Goal: Transaction & Acquisition: Purchase product/service

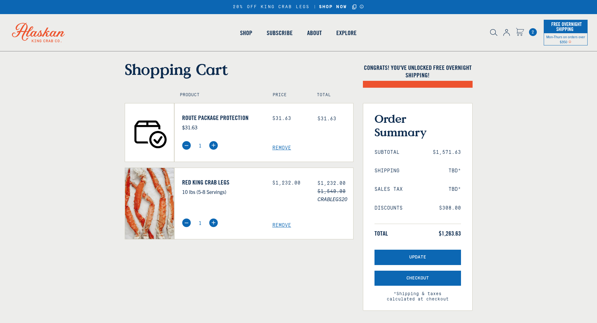
select select "40826597245007"
select select "40826744897615"
click at [277, 145] on span "Remove" at bounding box center [312, 148] width 81 height 6
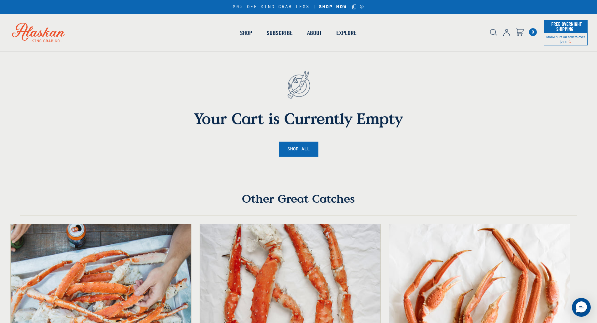
click at [523, 34] on icon "Cart" at bounding box center [520, 32] width 8 height 8
